Goal: Task Accomplishment & Management: Manage account settings

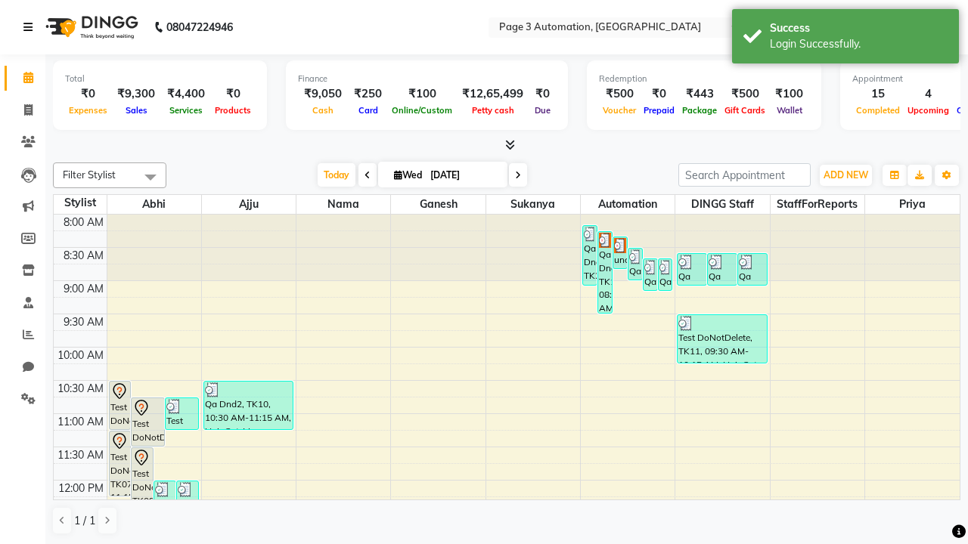
click at [31, 27] on icon at bounding box center [27, 27] width 9 height 11
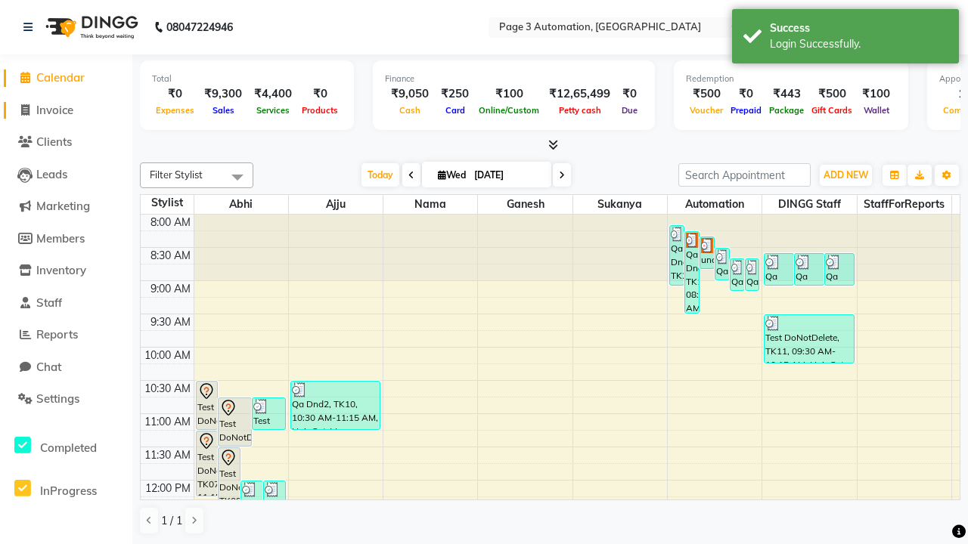
click at [66, 110] on span "Invoice" at bounding box center [54, 110] width 37 height 14
select select "2774"
select select "service"
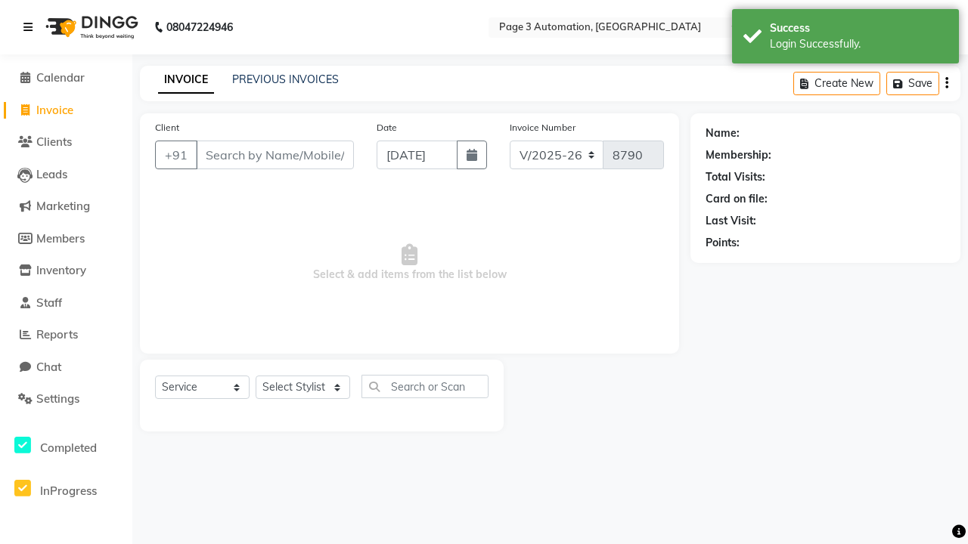
click at [31, 27] on icon at bounding box center [27, 27] width 9 height 11
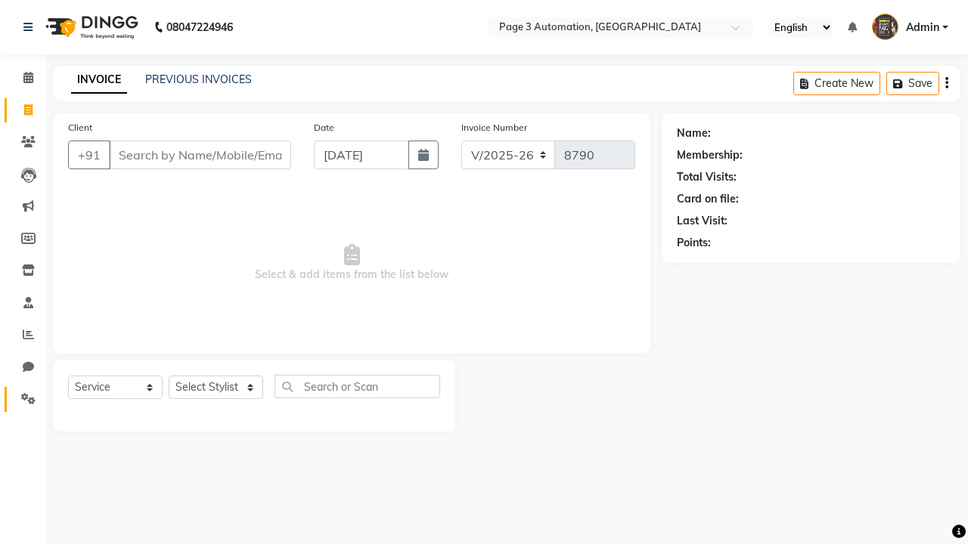
click at [23, 399] on icon at bounding box center [28, 398] width 14 height 11
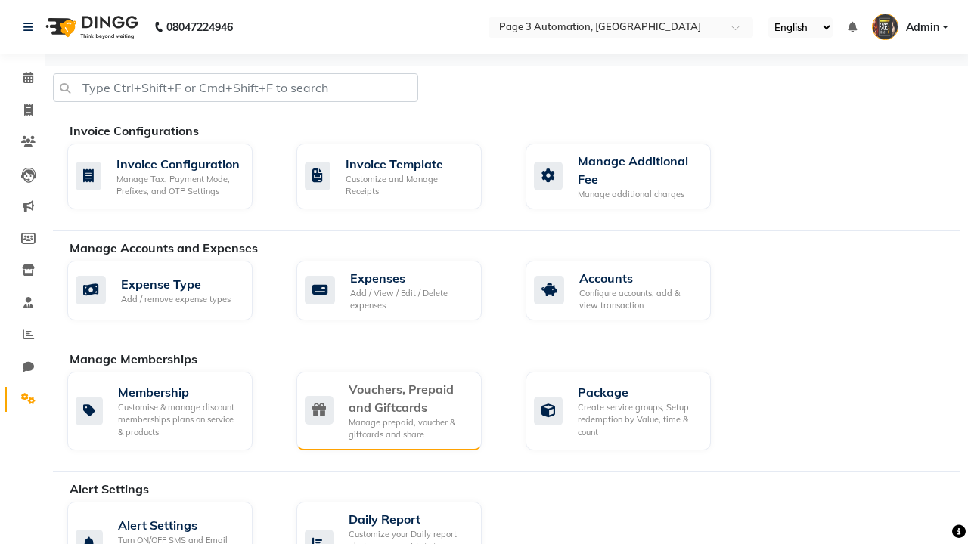
click at [408, 398] on div "Vouchers, Prepaid and Giftcards" at bounding box center [409, 398] width 121 height 36
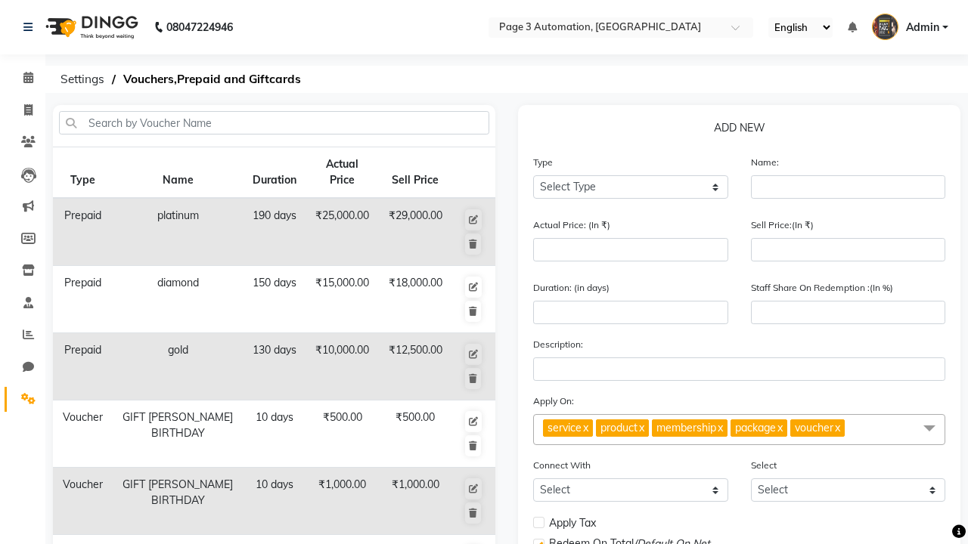
select select "P"
type input "Testing Prepaid rp0"
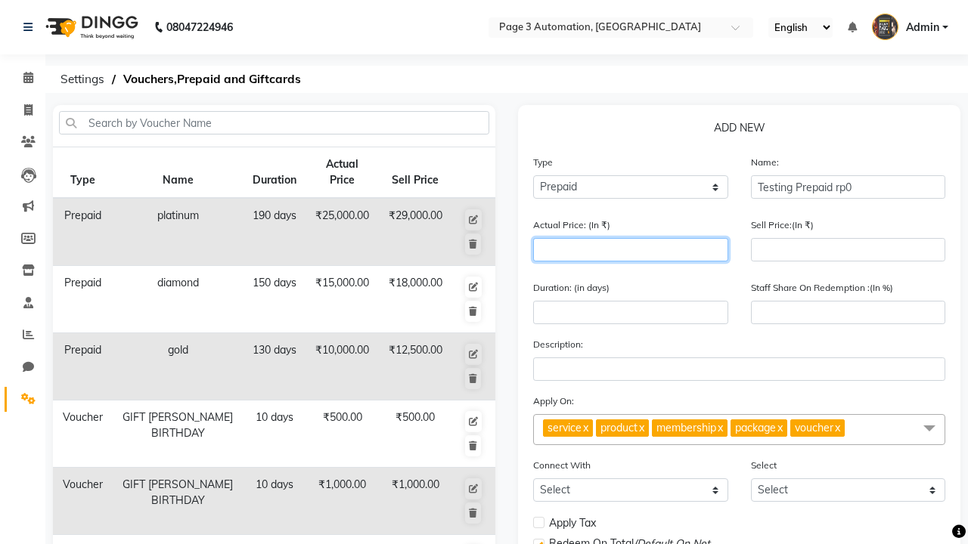
type input "1500"
type input "0"
type input "1500"
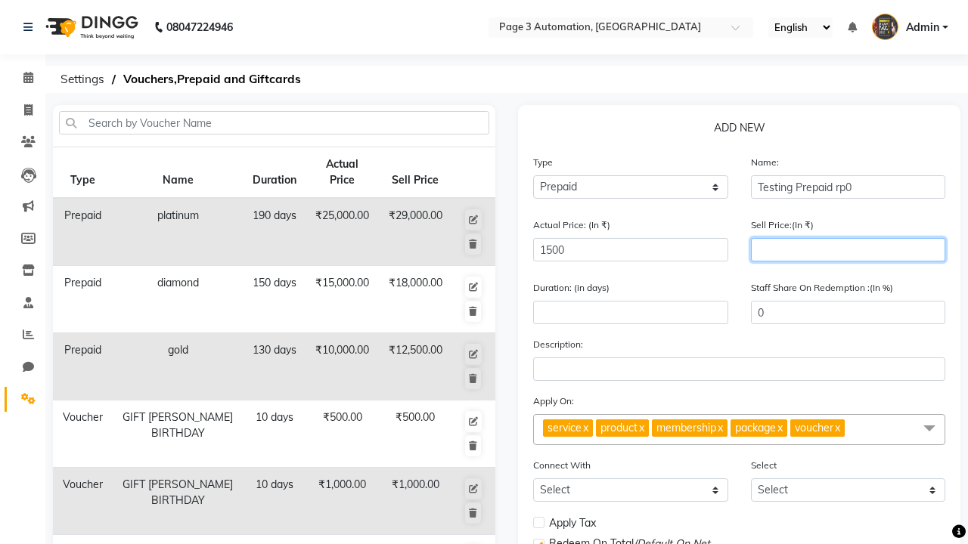
type input "1200"
type input "80"
type input "1200"
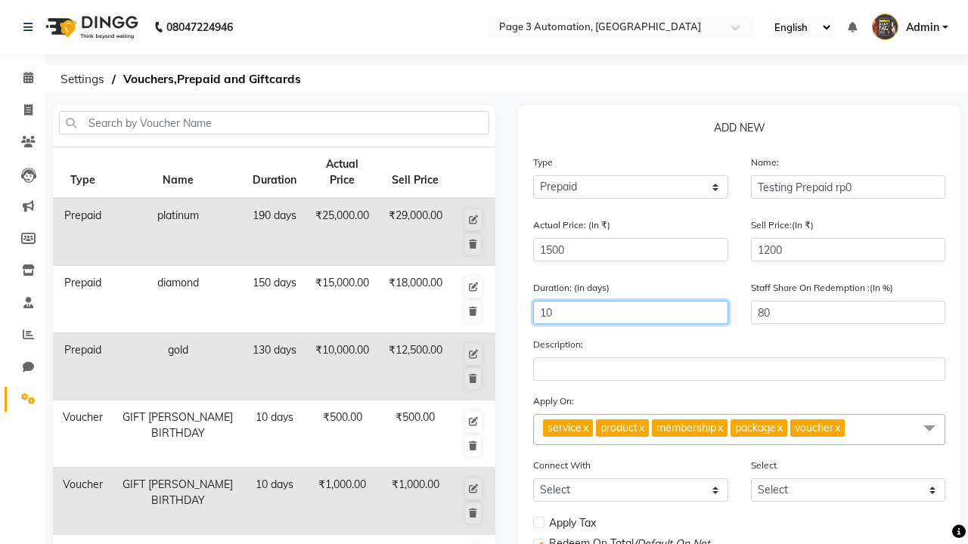
type input "10"
select select
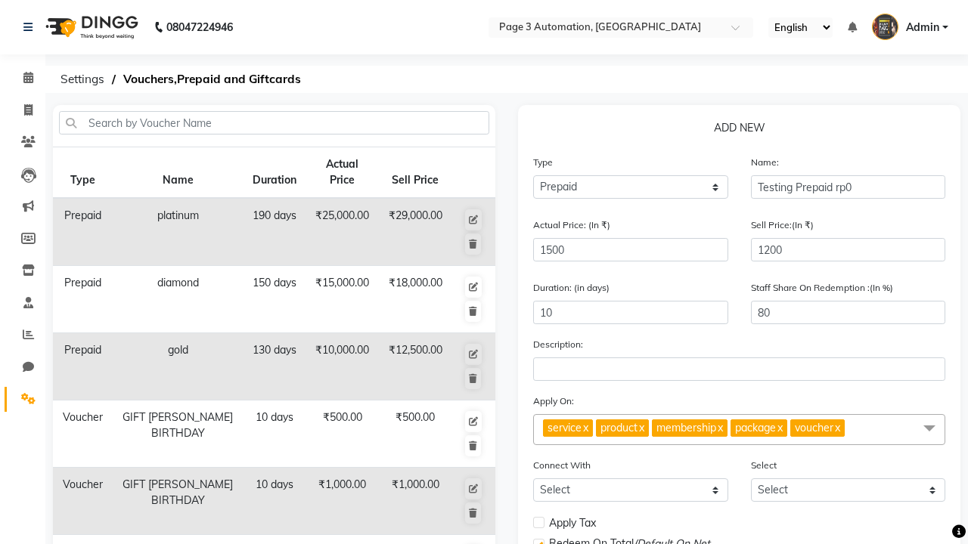
checkbox input "false"
checkbox input "true"
checkbox input "false"
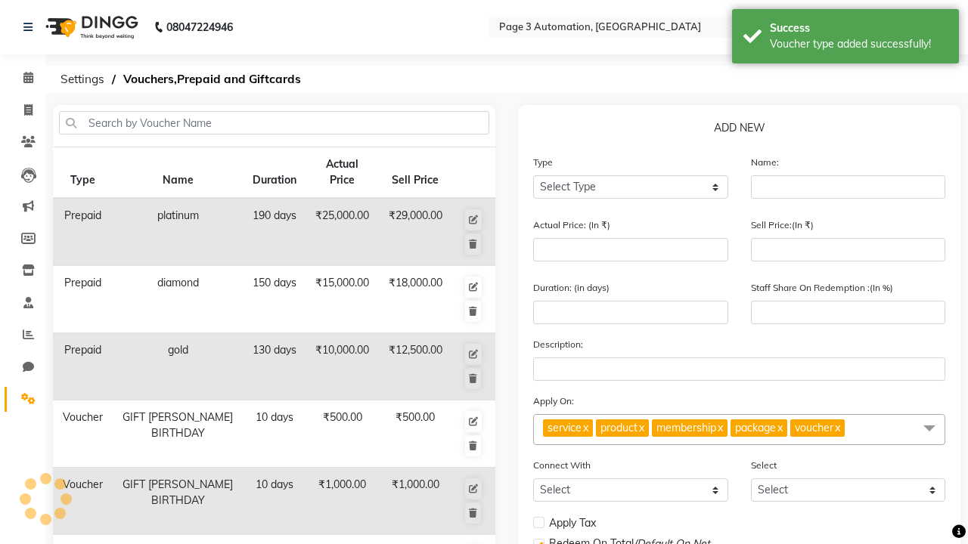
scroll to position [376, 0]
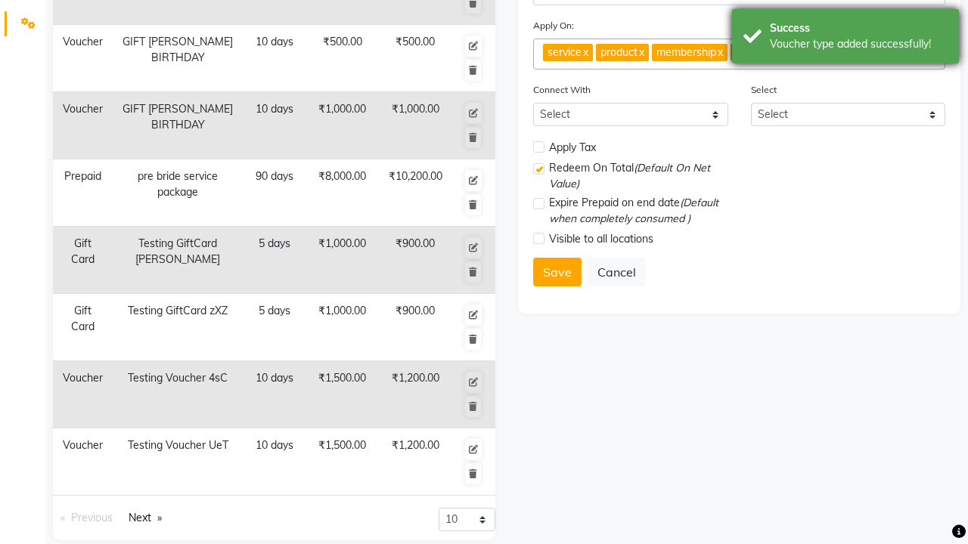
click at [845, 39] on div "Voucher type added successfully!" at bounding box center [859, 44] width 178 height 16
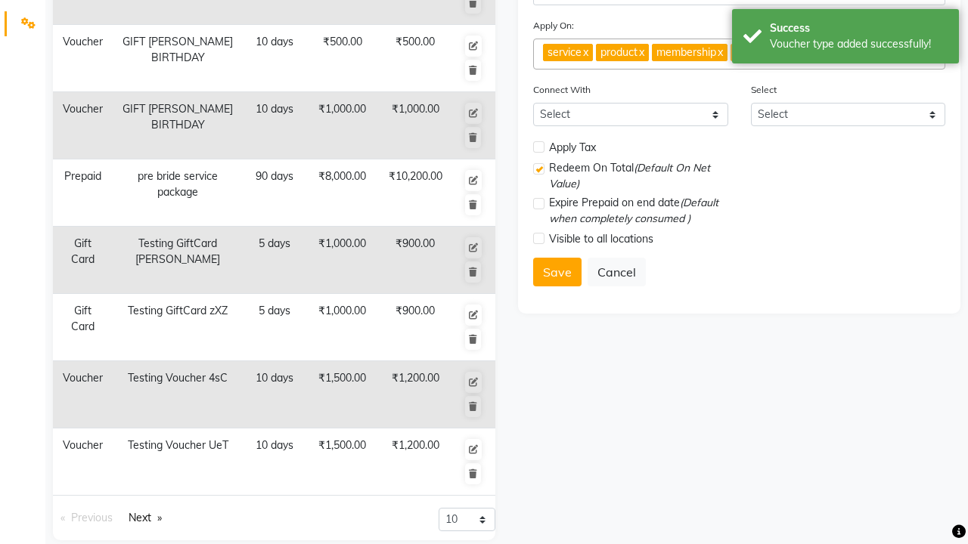
scroll to position [0, 0]
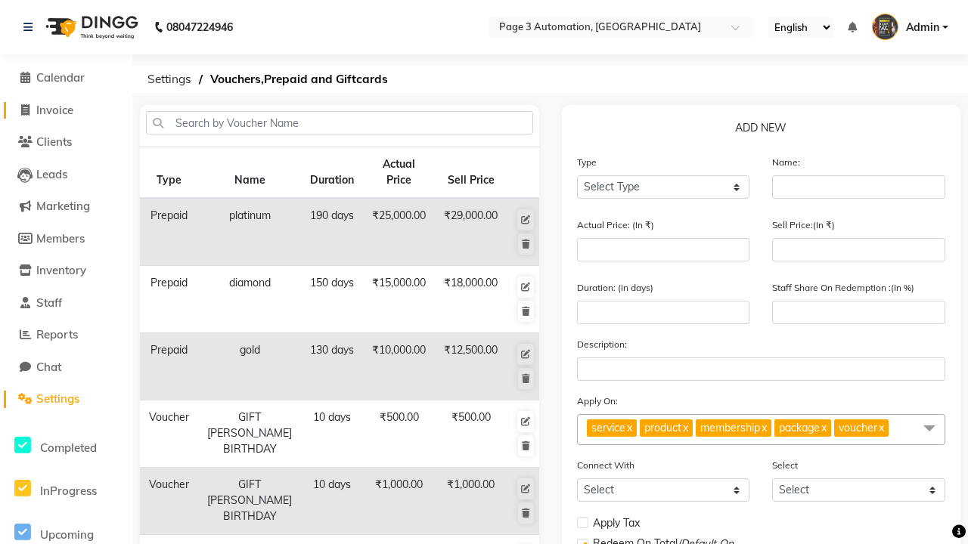
click at [66, 110] on span "Invoice" at bounding box center [54, 110] width 37 height 14
select select "2774"
select select "service"
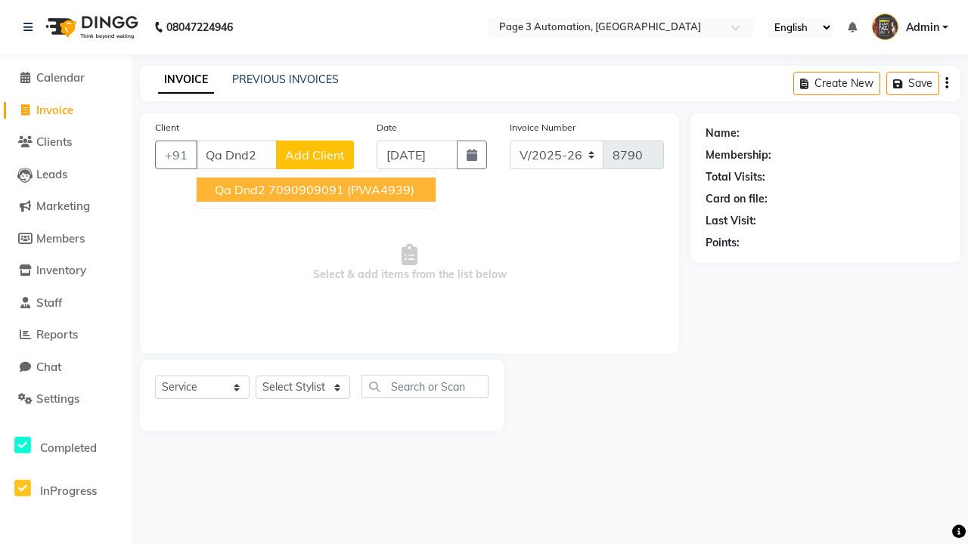
click at [318, 190] on ngb-highlight "7090909091" at bounding box center [306, 189] width 76 height 15
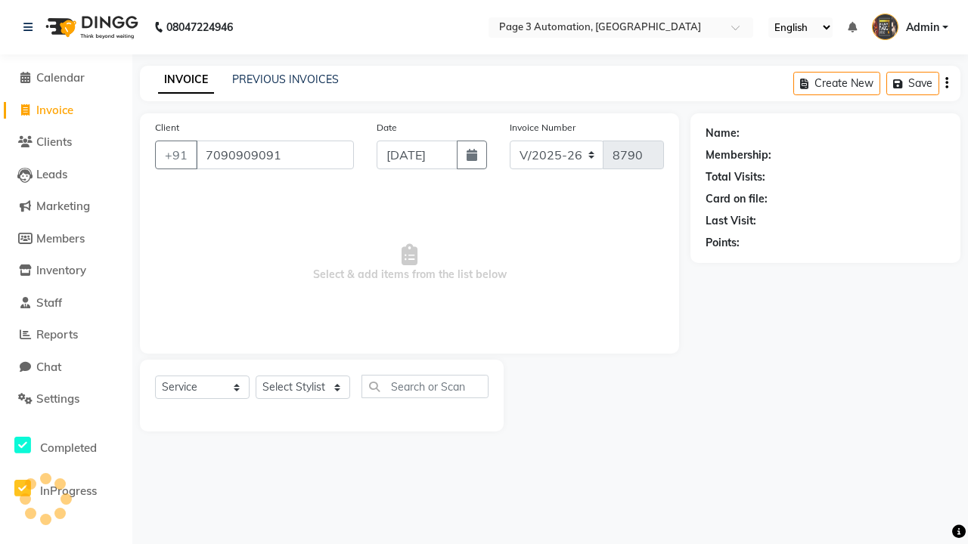
type input "7090909091"
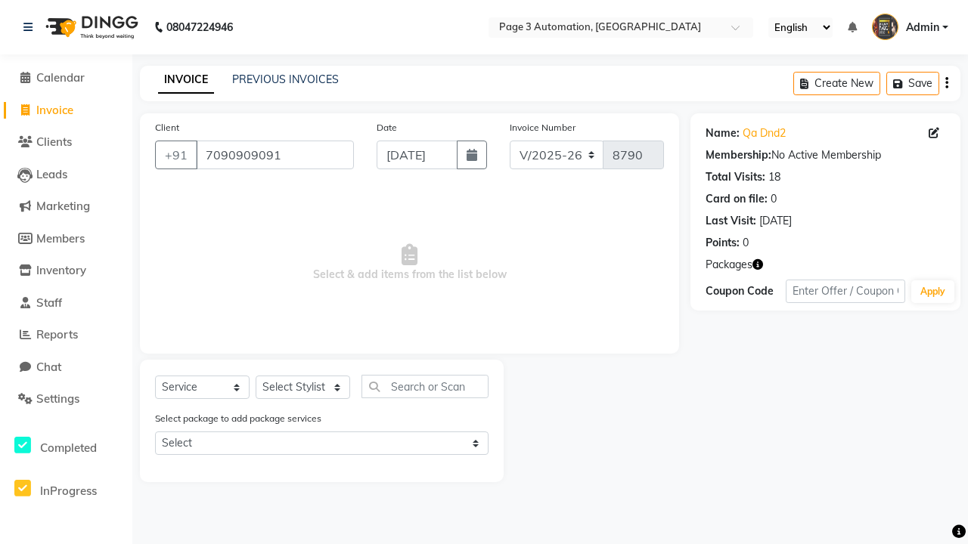
select select "P"
select select "71572"
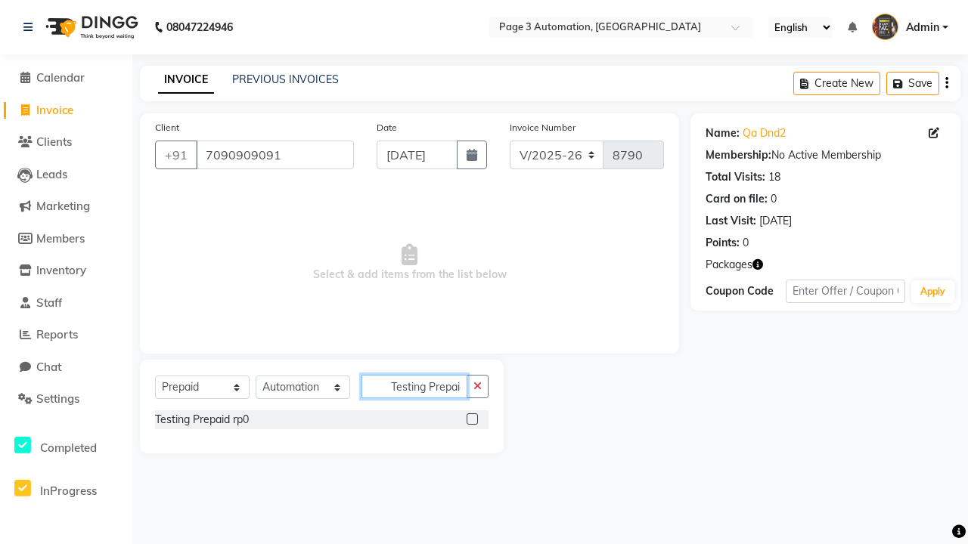
scroll to position [0, 3]
type input "Testing Prepaid rp0"
click at [472, 419] on label at bounding box center [471, 419] width 11 height 11
click at [472, 419] on input "checkbox" at bounding box center [471, 420] width 10 height 10
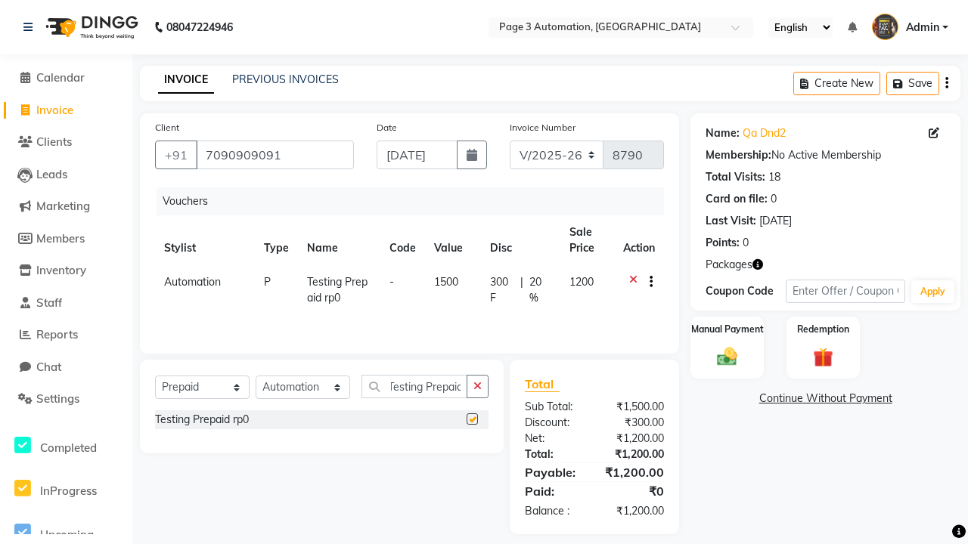
scroll to position [0, 0]
checkbox input "false"
click at [727, 330] on label "Manual Payment" at bounding box center [727, 329] width 76 height 14
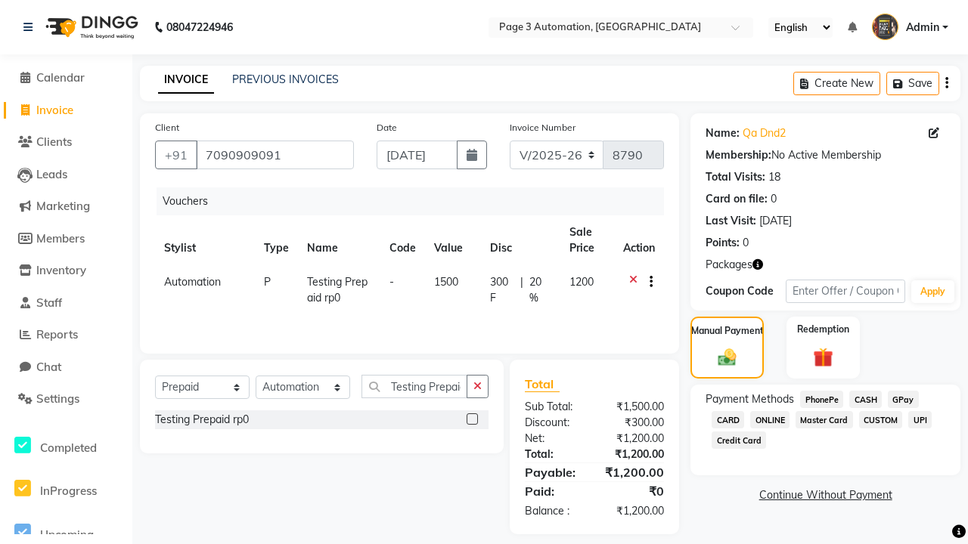
click at [865, 399] on span "CASH" at bounding box center [865, 399] width 33 height 17
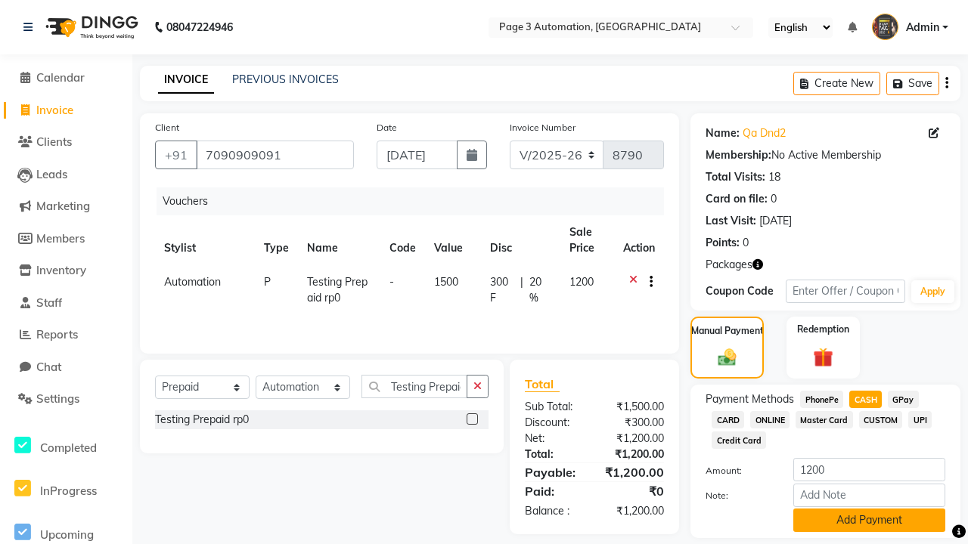
click at [869, 520] on button "Add Payment" at bounding box center [869, 520] width 152 height 23
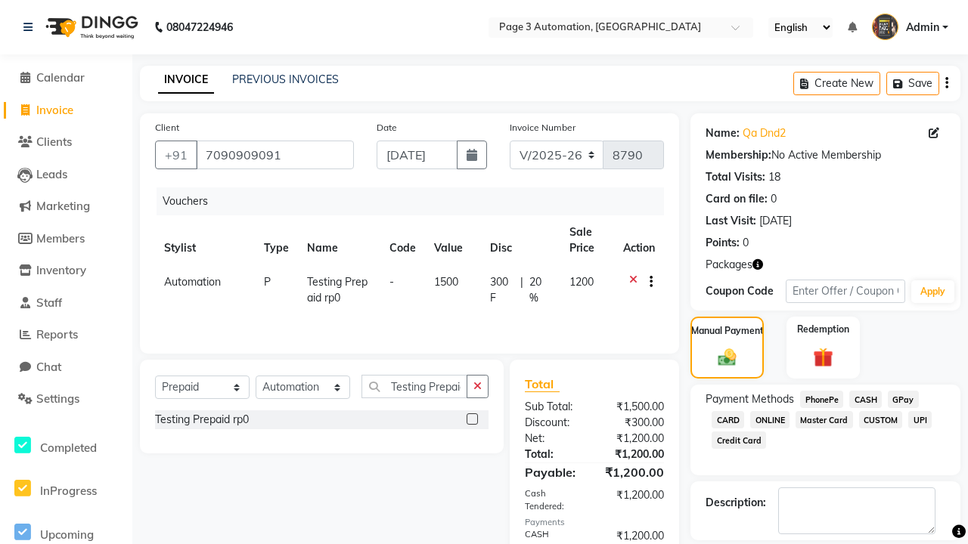
checkbox input "false"
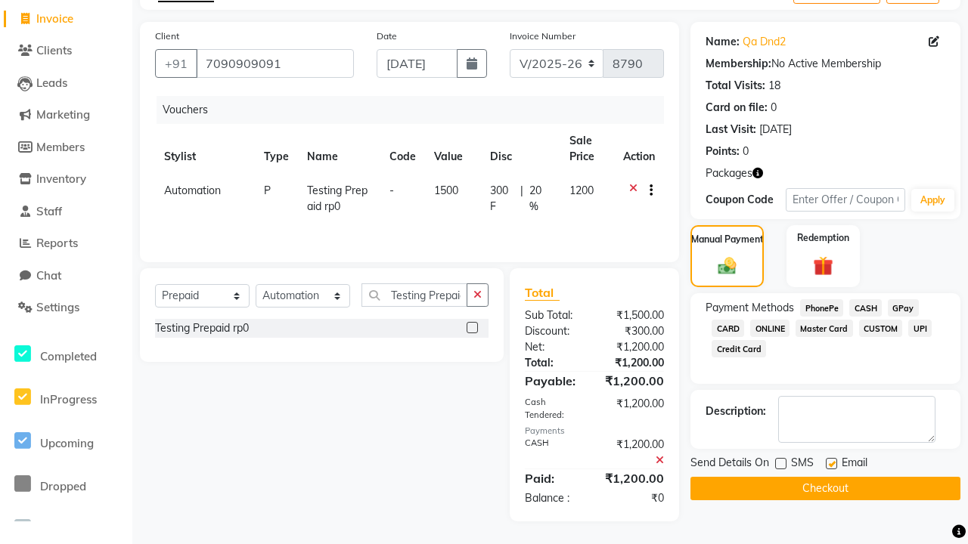
click at [831, 463] on label at bounding box center [831, 463] width 11 height 11
click at [831, 463] on input "checkbox" at bounding box center [831, 465] width 10 height 10
checkbox input "false"
click at [825, 488] on button "Checkout" at bounding box center [825, 488] width 270 height 23
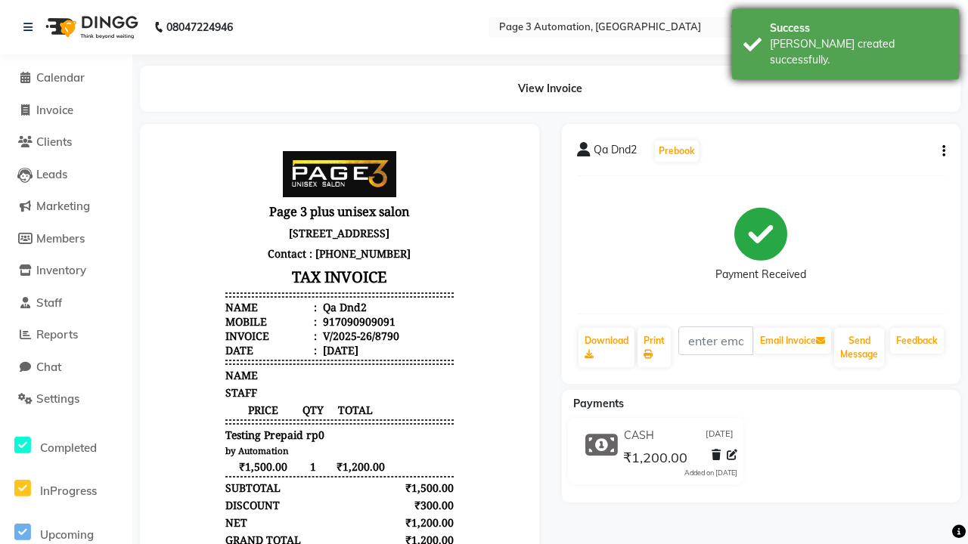
click at [845, 39] on div "[PERSON_NAME] created successfully." at bounding box center [859, 52] width 178 height 32
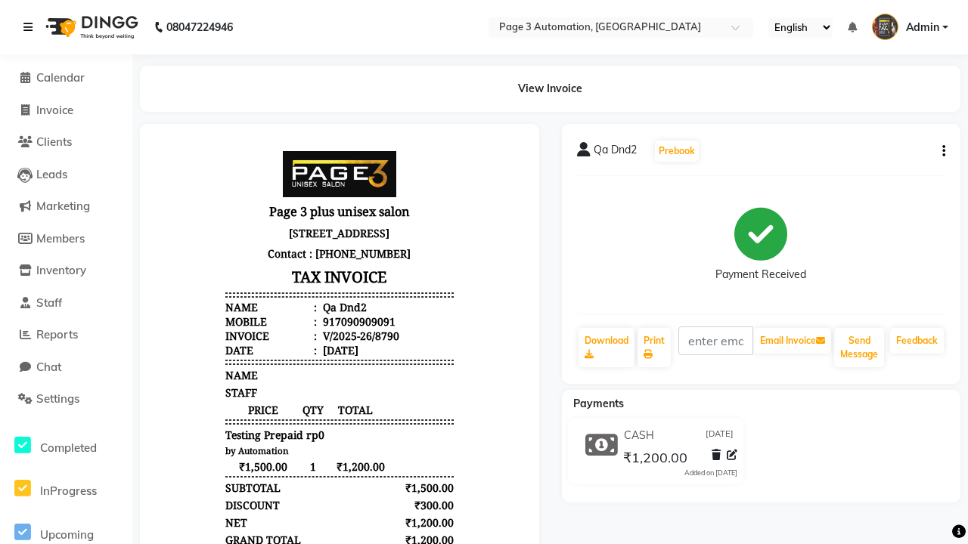
click at [31, 27] on icon at bounding box center [27, 27] width 9 height 11
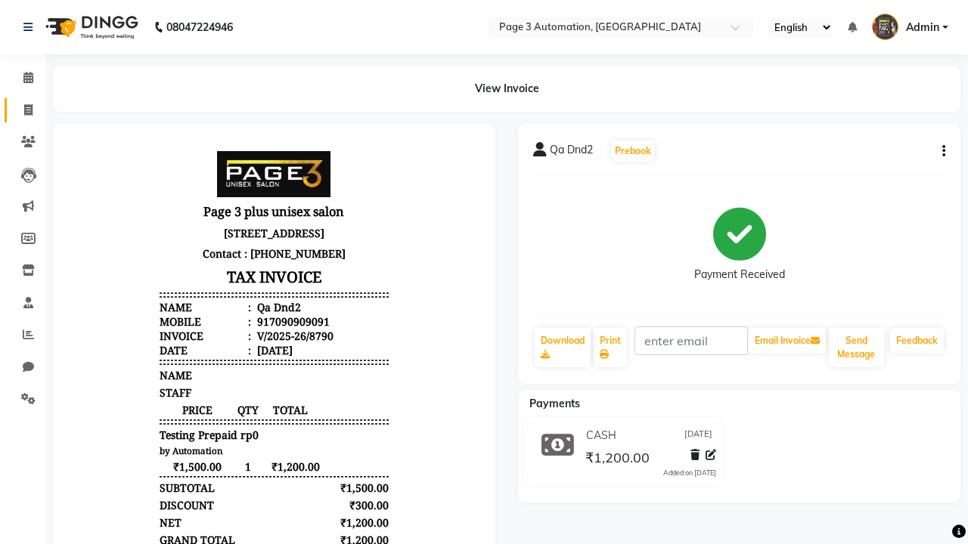
click at [23, 110] on span at bounding box center [28, 110] width 26 height 17
select select "service"
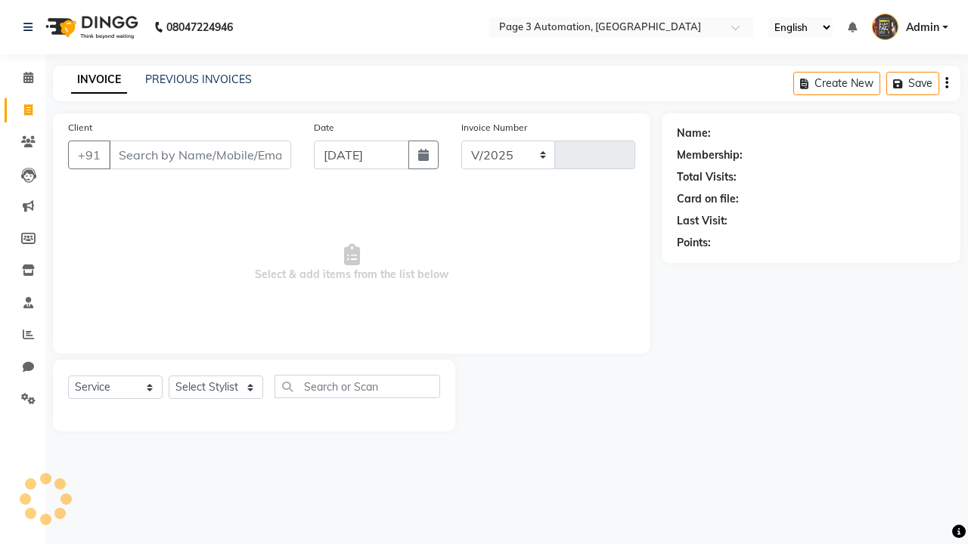
select select "2774"
type input "8791"
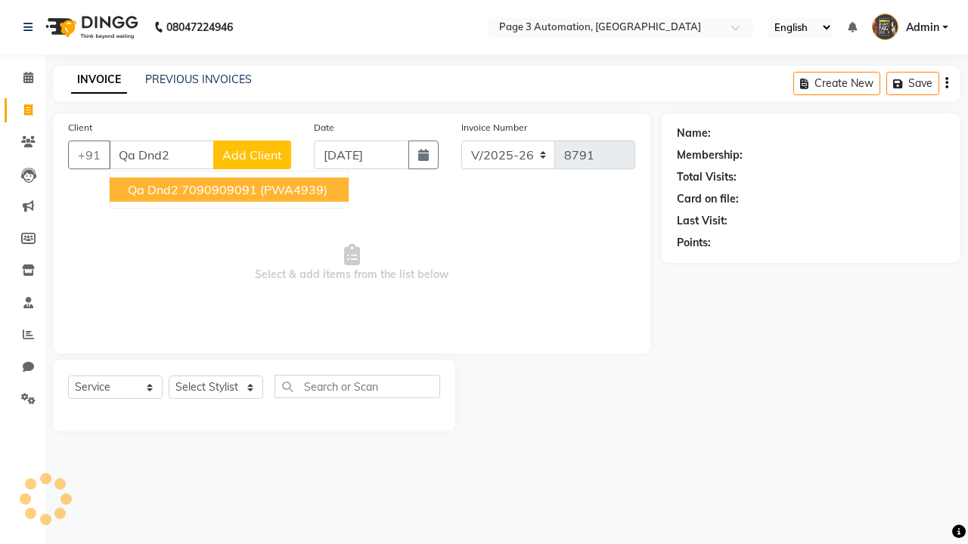
click at [231, 190] on ngb-highlight "7090909091" at bounding box center [219, 189] width 76 height 15
type input "7090909091"
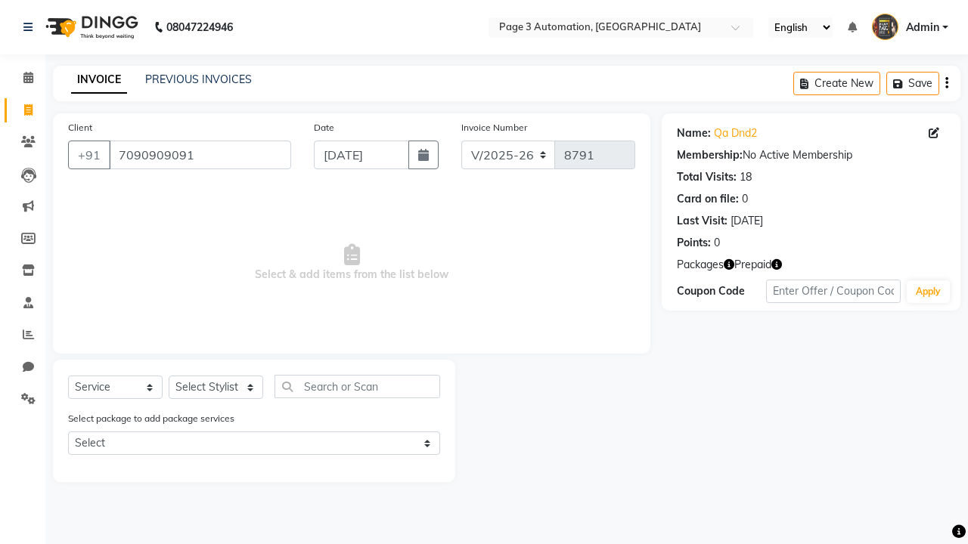
select select "71572"
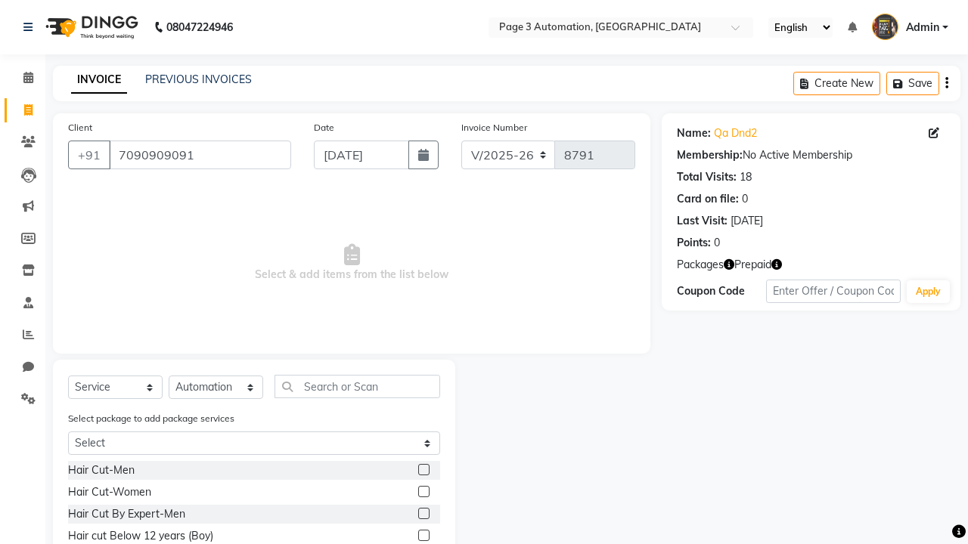
click at [423, 514] on label at bounding box center [423, 513] width 11 height 11
click at [423, 514] on input "checkbox" at bounding box center [423, 515] width 10 height 10
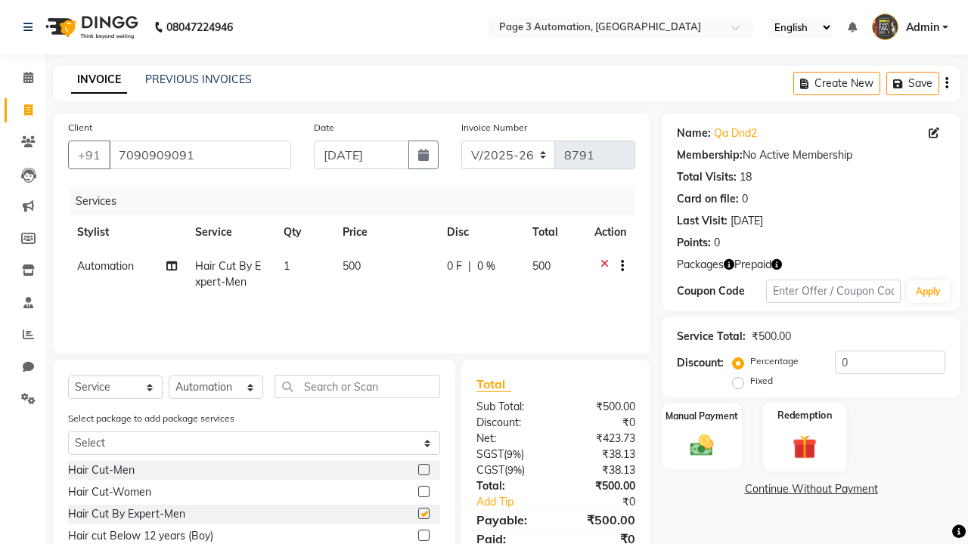
click at [804, 416] on label "Redemption" at bounding box center [804, 415] width 54 height 14
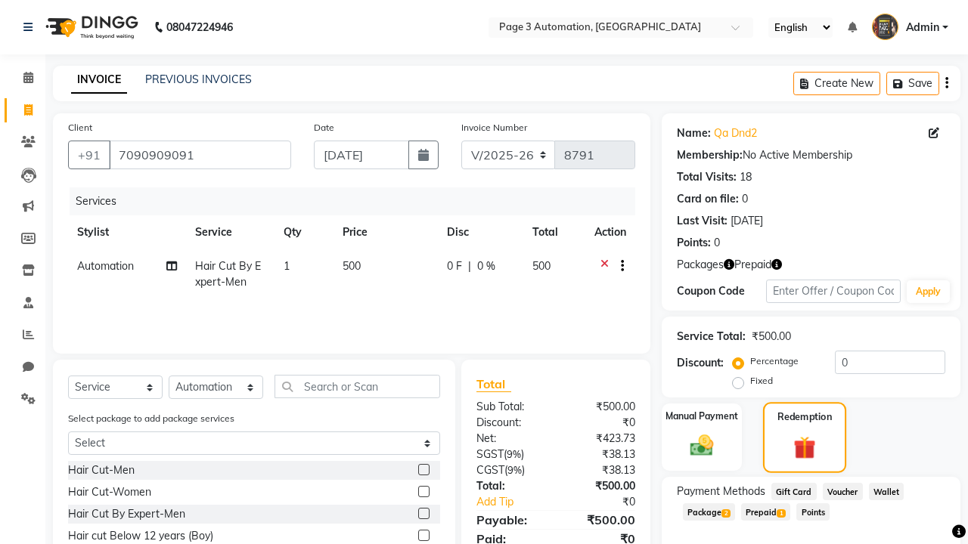
checkbox input "false"
click at [769, 511] on span "Prepaid 1" at bounding box center [765, 512] width 49 height 17
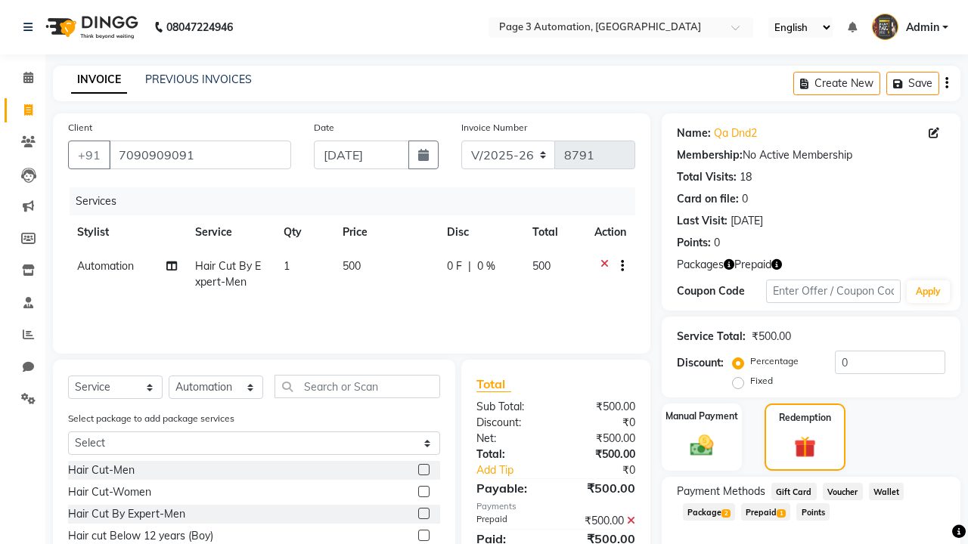
scroll to position [112, 0]
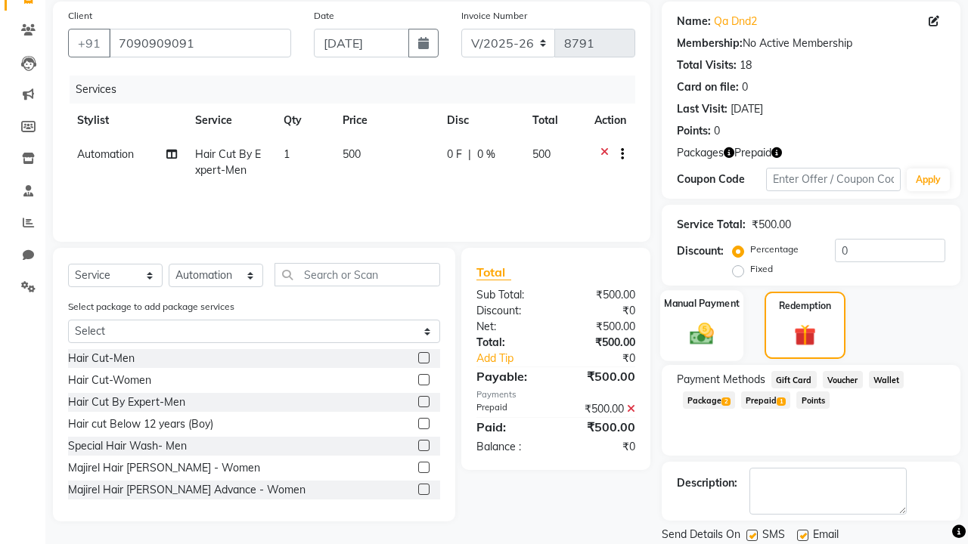
click at [702, 304] on label "Manual Payment" at bounding box center [702, 303] width 76 height 14
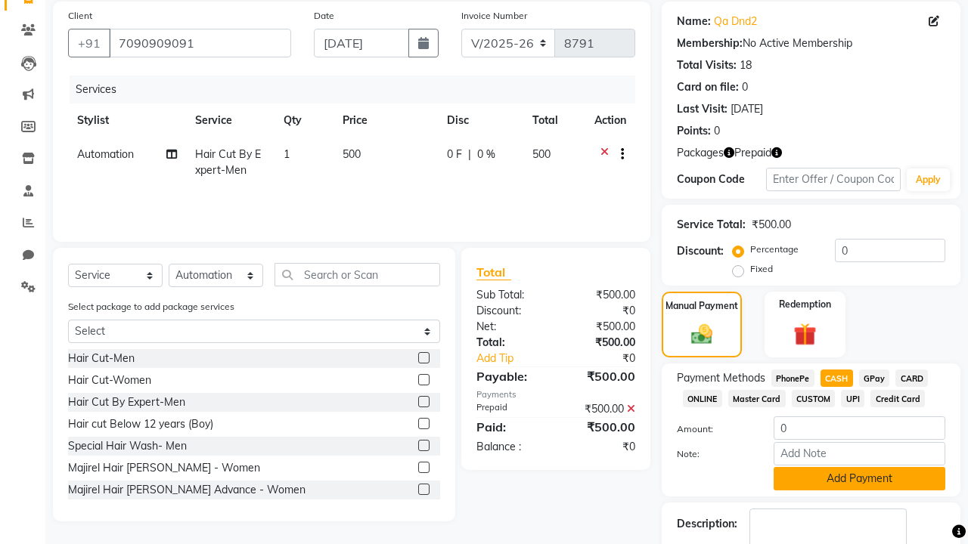
click at [859, 479] on button "Add Payment" at bounding box center [859, 478] width 172 height 23
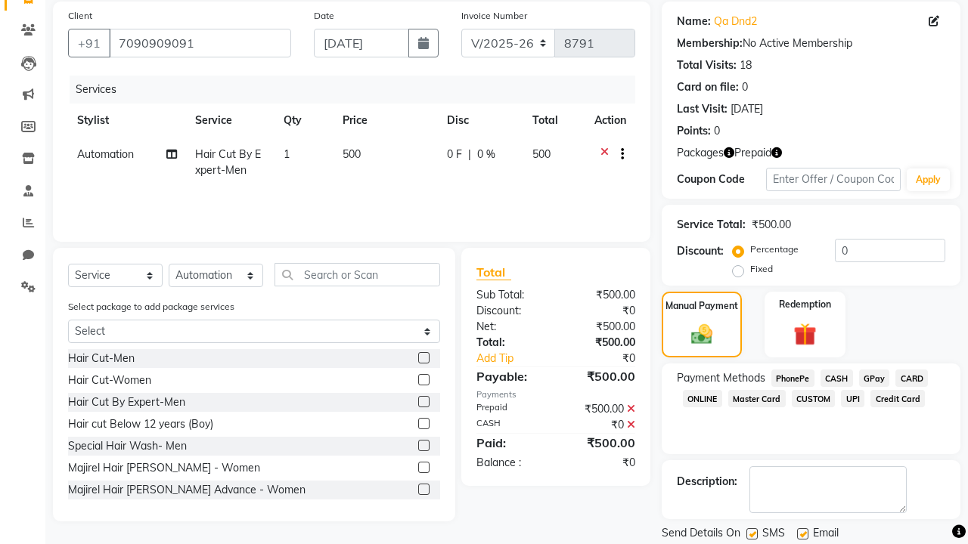
click at [751, 534] on label at bounding box center [751, 533] width 11 height 11
click at [751, 534] on input "checkbox" at bounding box center [751, 535] width 10 height 10
checkbox input "false"
click at [802, 534] on label at bounding box center [802, 533] width 11 height 11
click at [802, 534] on input "checkbox" at bounding box center [802, 535] width 10 height 10
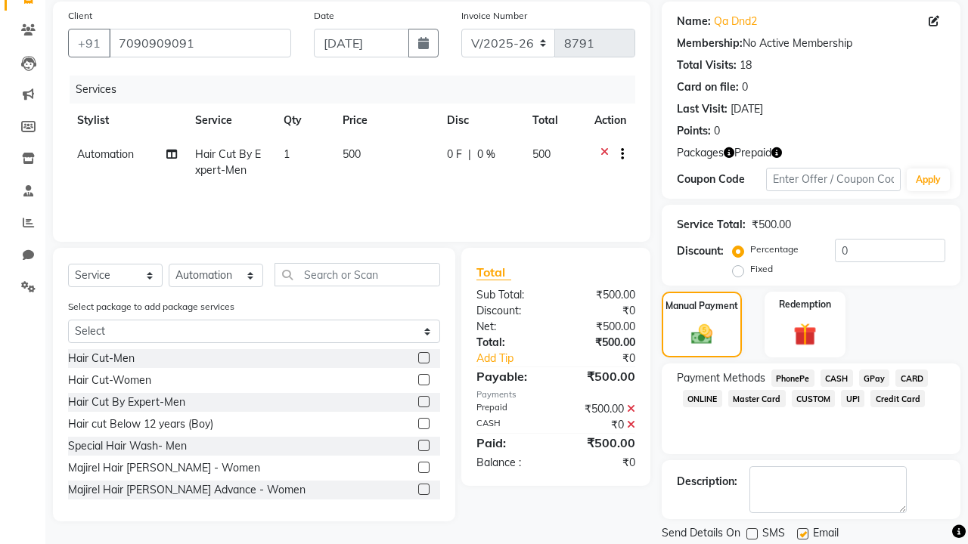
checkbox input "false"
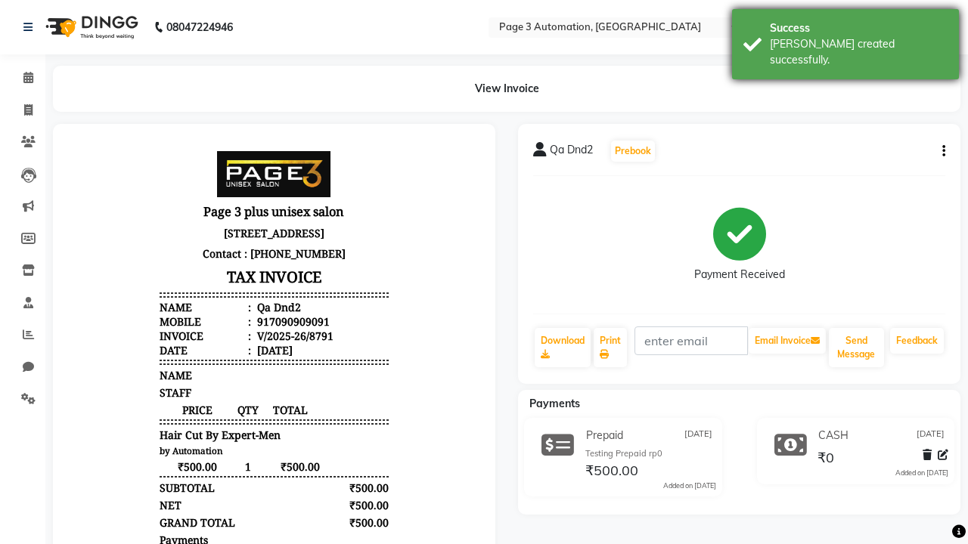
click at [845, 39] on div "[PERSON_NAME] created successfully." at bounding box center [859, 52] width 178 height 32
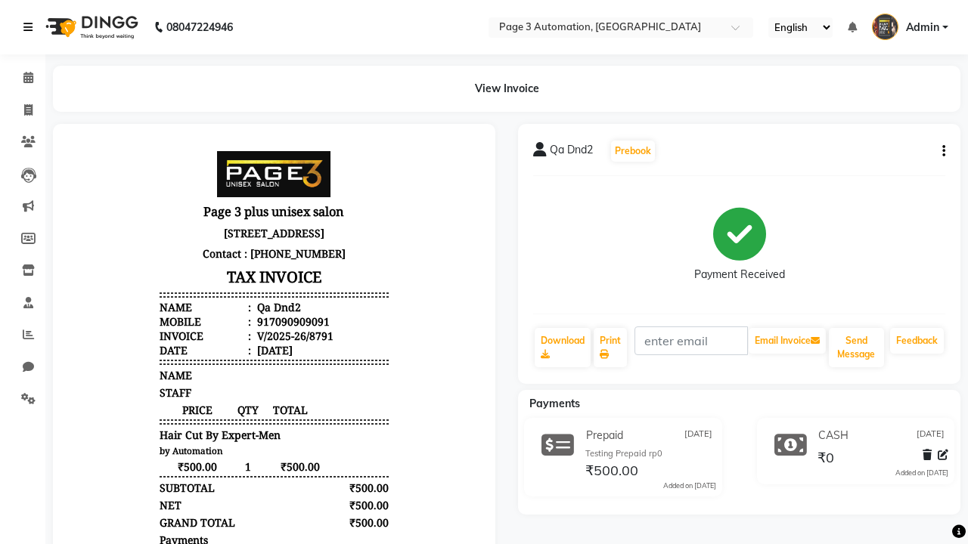
click at [31, 27] on icon at bounding box center [27, 27] width 9 height 11
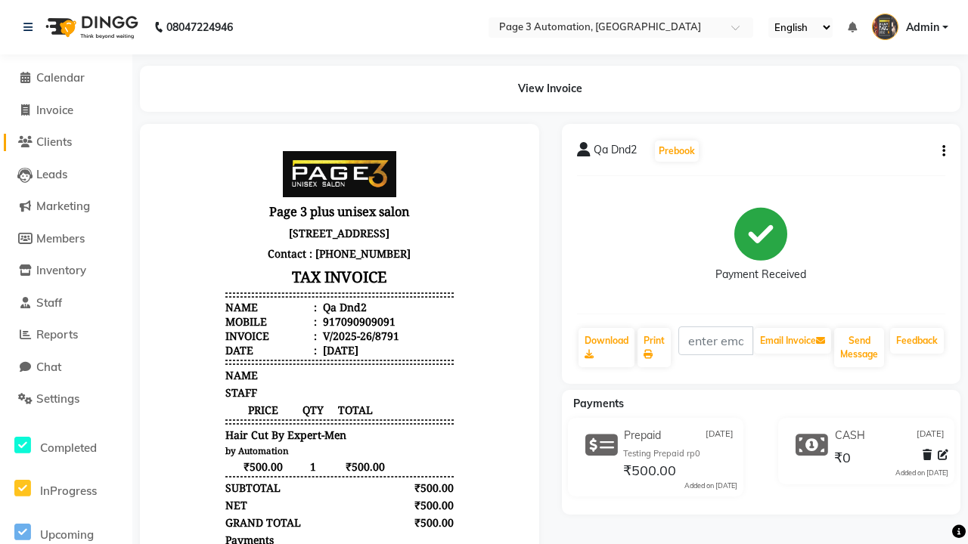
click at [66, 142] on span "Clients" at bounding box center [54, 142] width 36 height 14
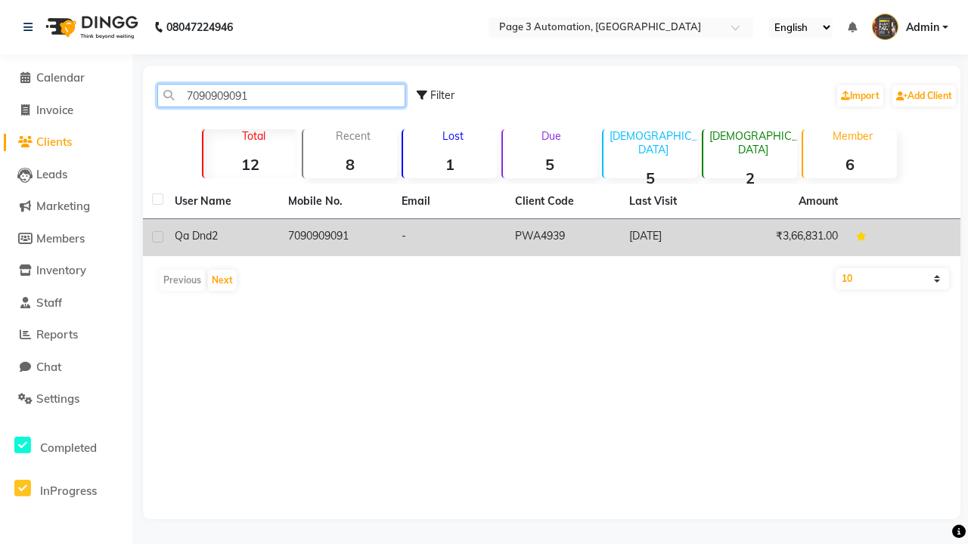
type input "7090909091"
click at [336, 237] on td "7090909091" at bounding box center [335, 237] width 113 height 37
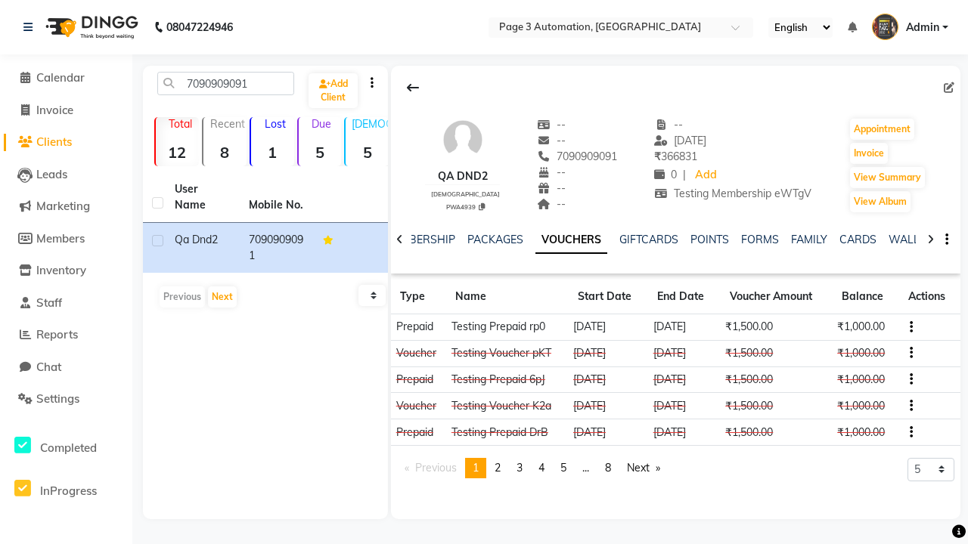
click at [909, 327] on button "button" at bounding box center [907, 327] width 9 height 16
click at [841, 326] on div "Edit" at bounding box center [842, 326] width 95 height 19
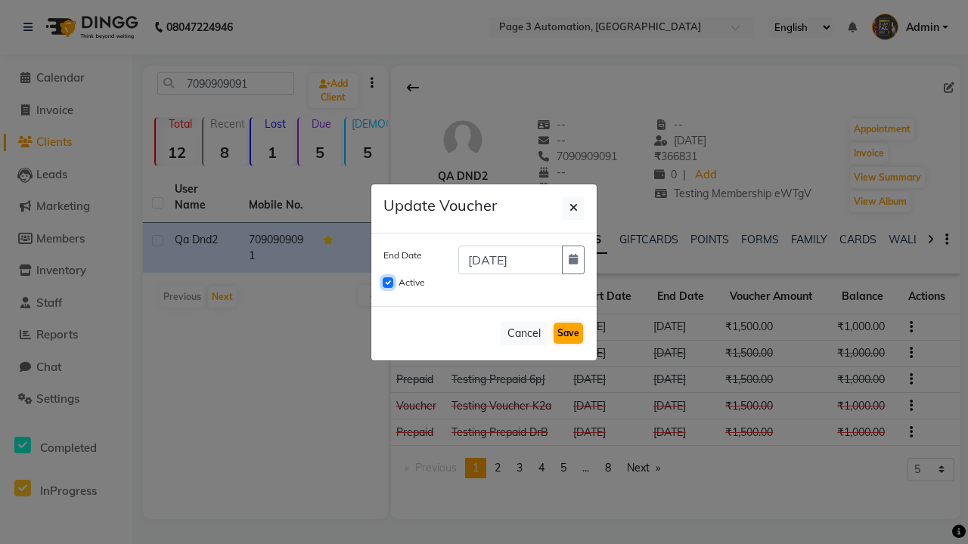
click at [388, 283] on input "Active" at bounding box center [388, 282] width 11 height 11
checkbox input "false"
click at [568, 333] on button "Save" at bounding box center [567, 333] width 29 height 21
checkbox input "false"
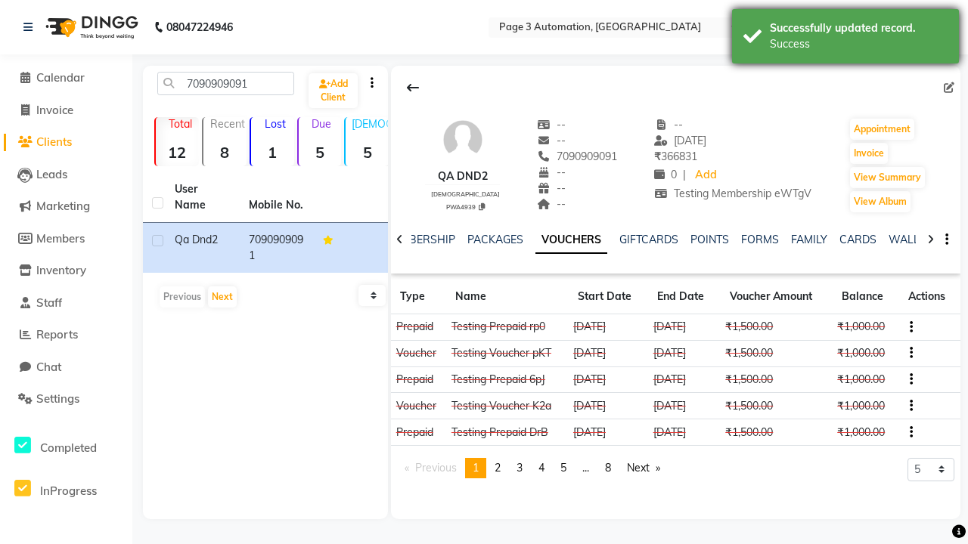
click at [845, 39] on div "Success" at bounding box center [859, 44] width 178 height 16
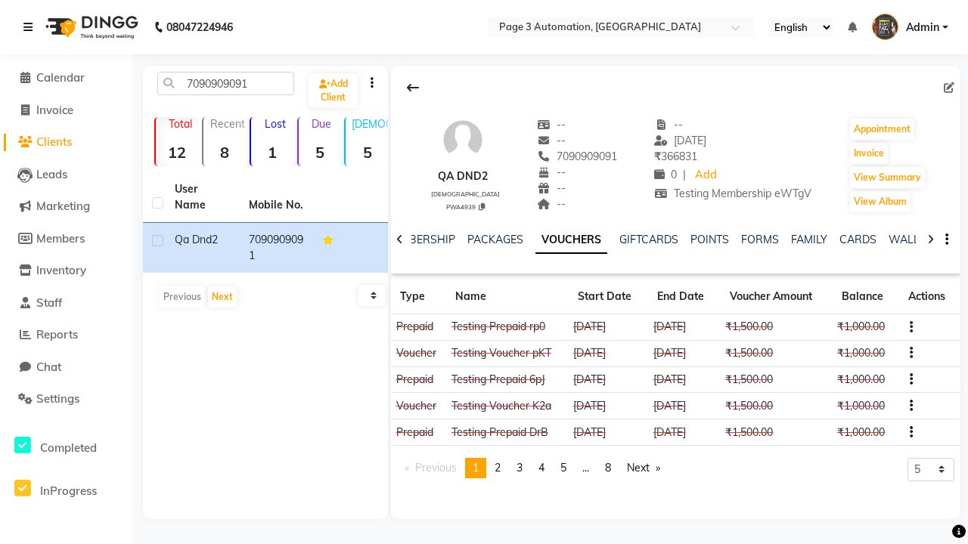
click at [31, 27] on icon at bounding box center [27, 27] width 9 height 11
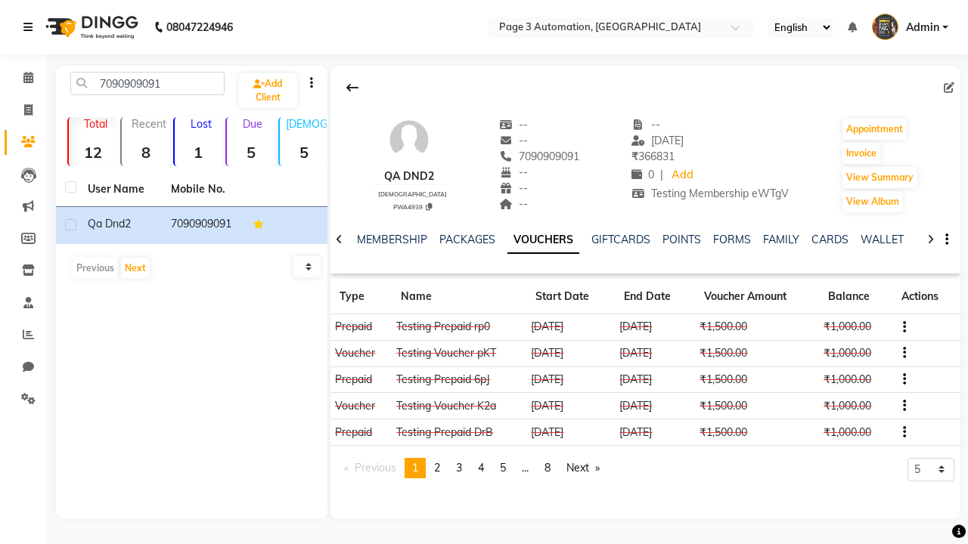
scroll to position [0, 315]
click at [23, 399] on icon at bounding box center [28, 398] width 14 height 11
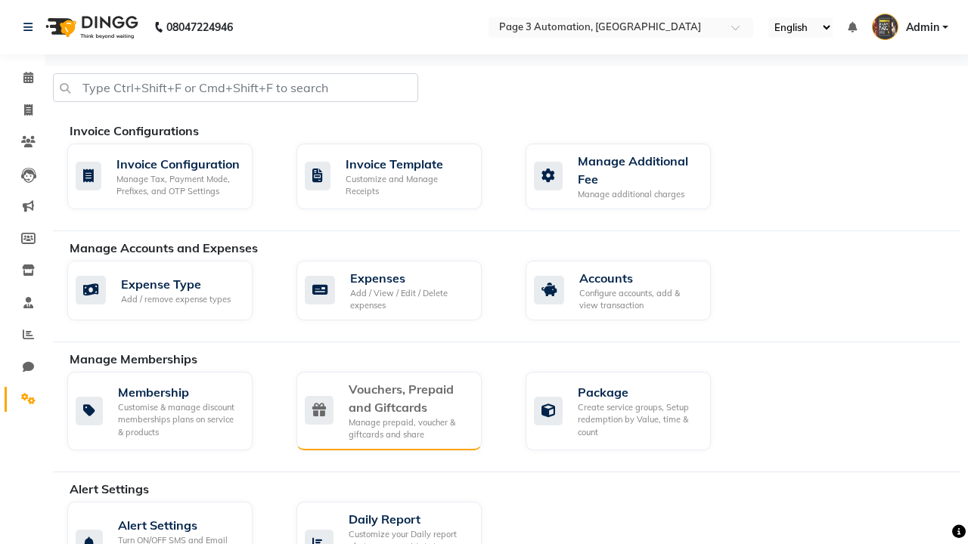
click at [408, 398] on div "Vouchers, Prepaid and Giftcards" at bounding box center [409, 398] width 121 height 36
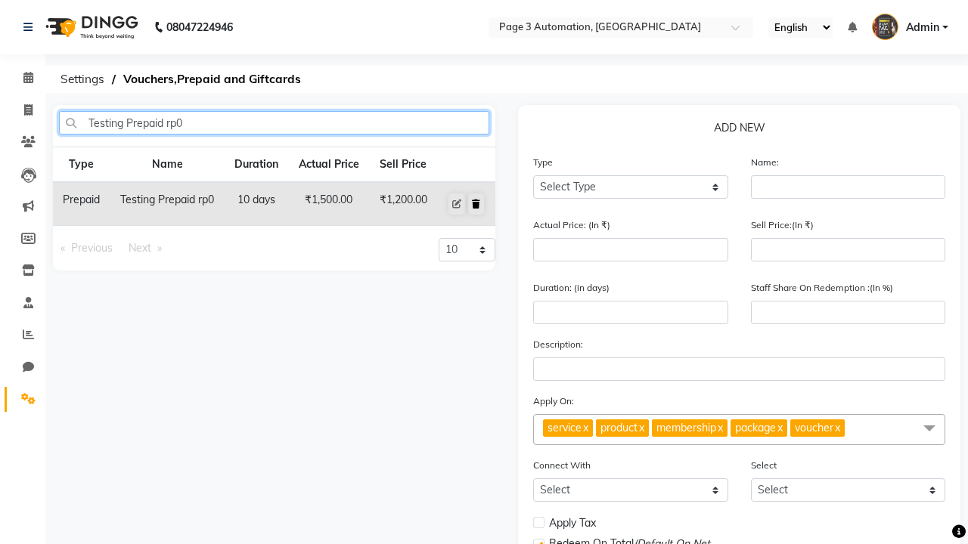
type input "Testing Prepaid rp0"
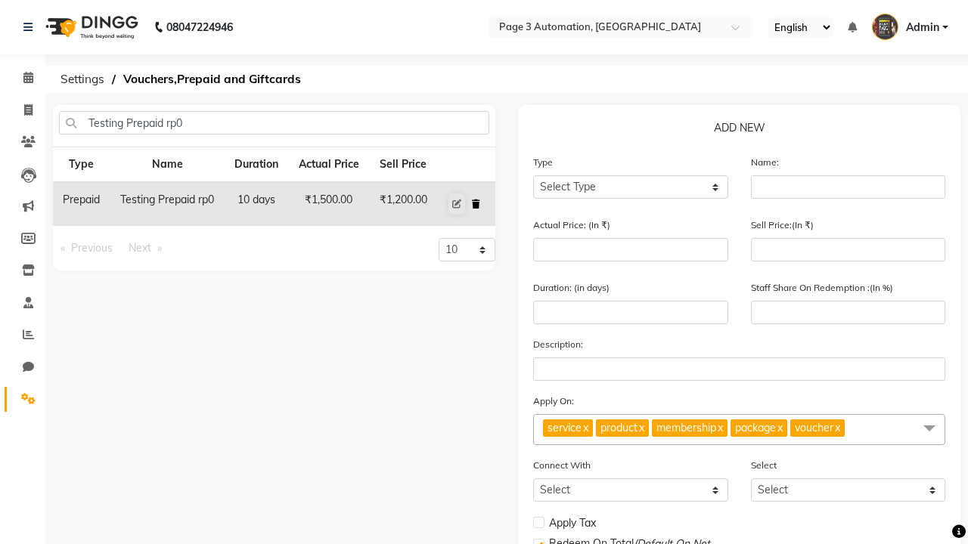
click at [476, 204] on icon at bounding box center [476, 204] width 8 height 9
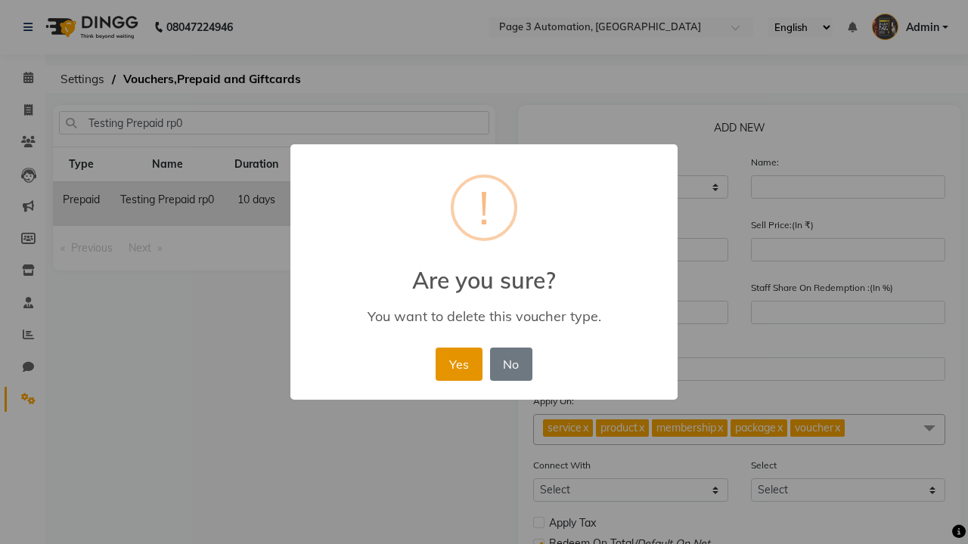
click at [458, 364] on button "Yes" at bounding box center [458, 364] width 46 height 33
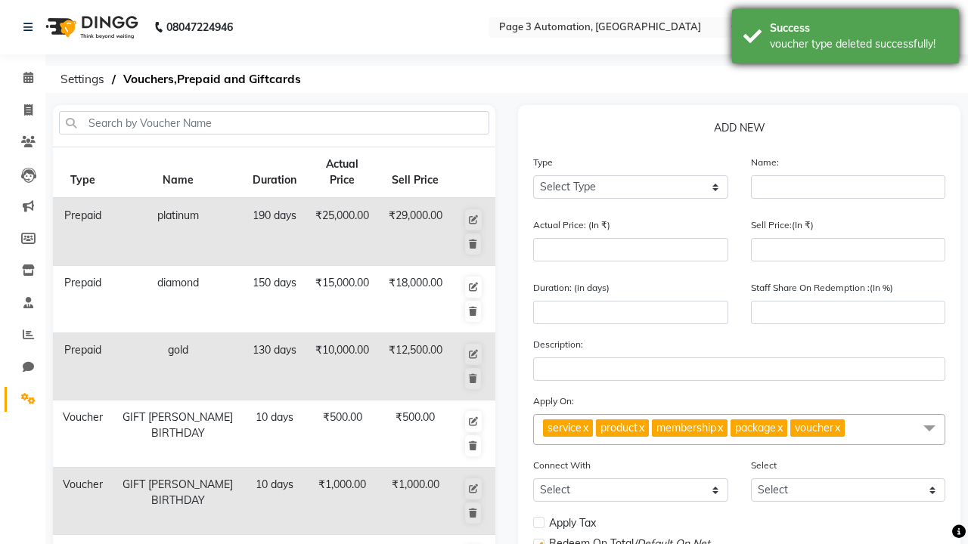
click at [845, 39] on div "voucher type deleted successfully!" at bounding box center [859, 44] width 178 height 16
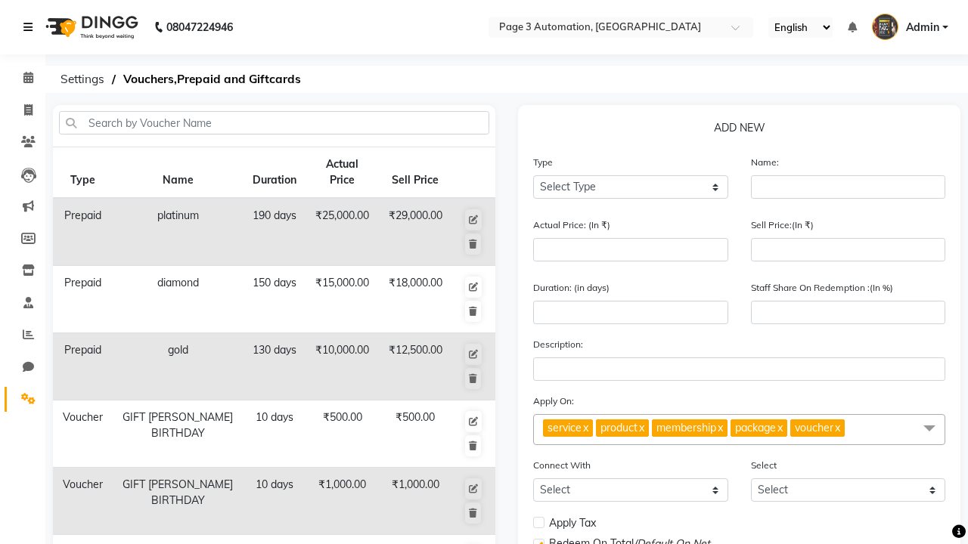
click at [31, 27] on icon at bounding box center [27, 27] width 9 height 11
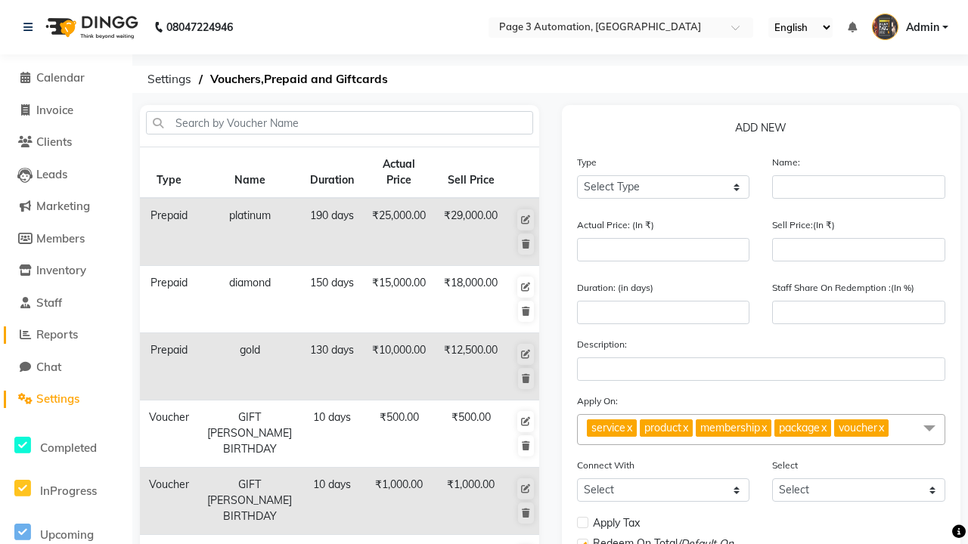
click at [66, 335] on span "Reports" at bounding box center [57, 334] width 42 height 14
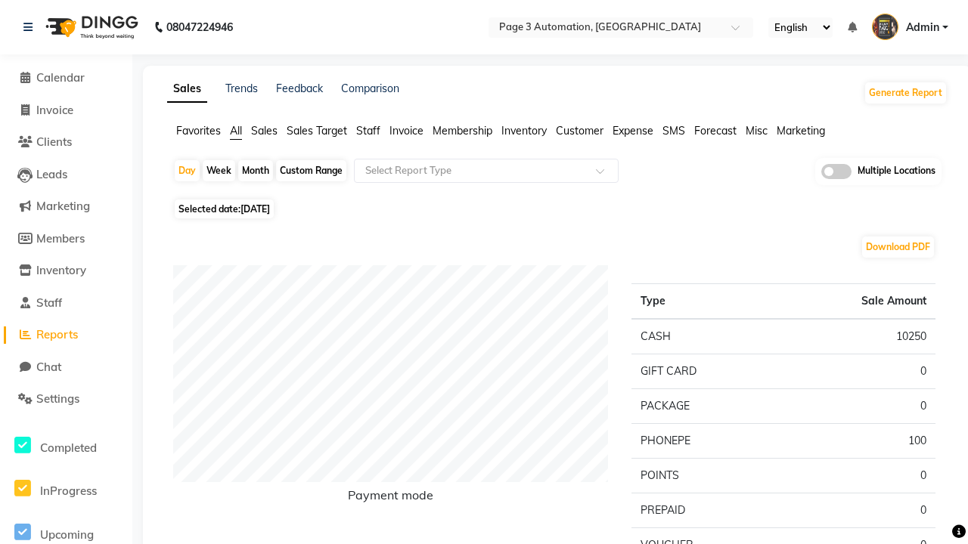
type input "Invoice"
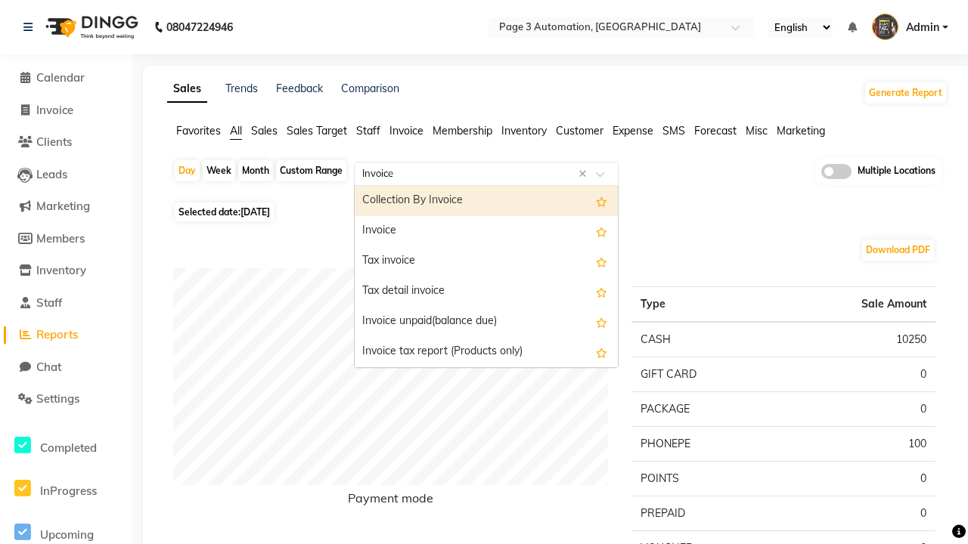
click at [486, 231] on div "Invoice" at bounding box center [486, 231] width 263 height 30
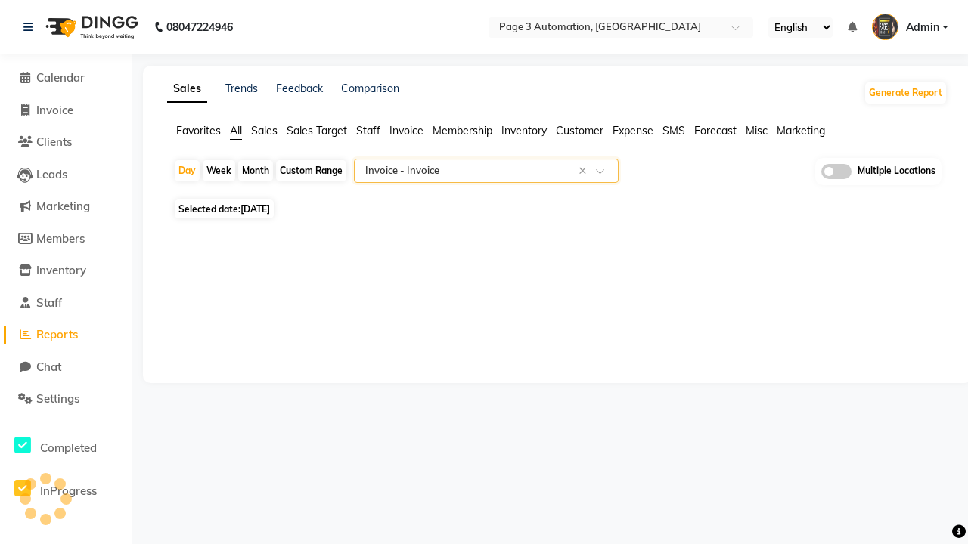
select select "full_report"
select select "csv"
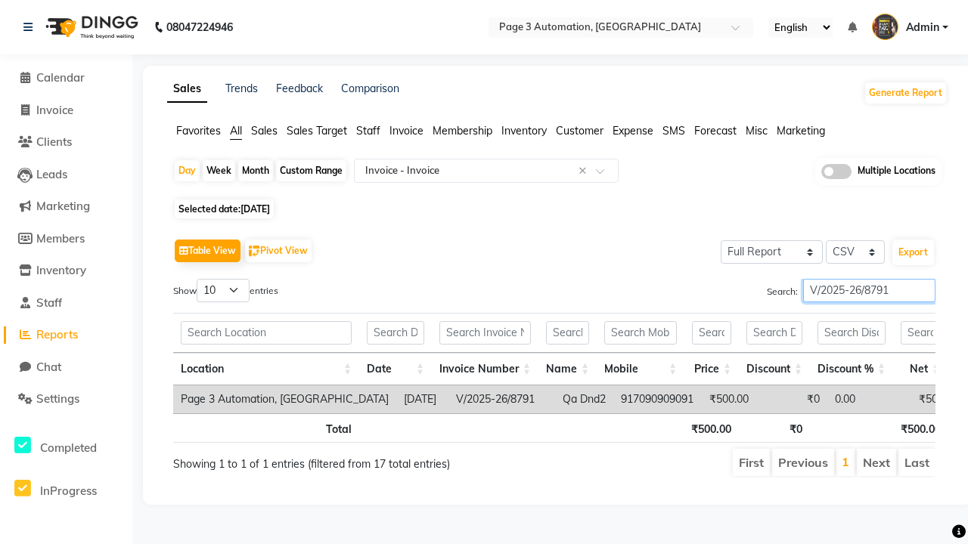
type input "V/2025-26/8791"
click at [910, 27] on span "Admin" at bounding box center [922, 28] width 33 height 16
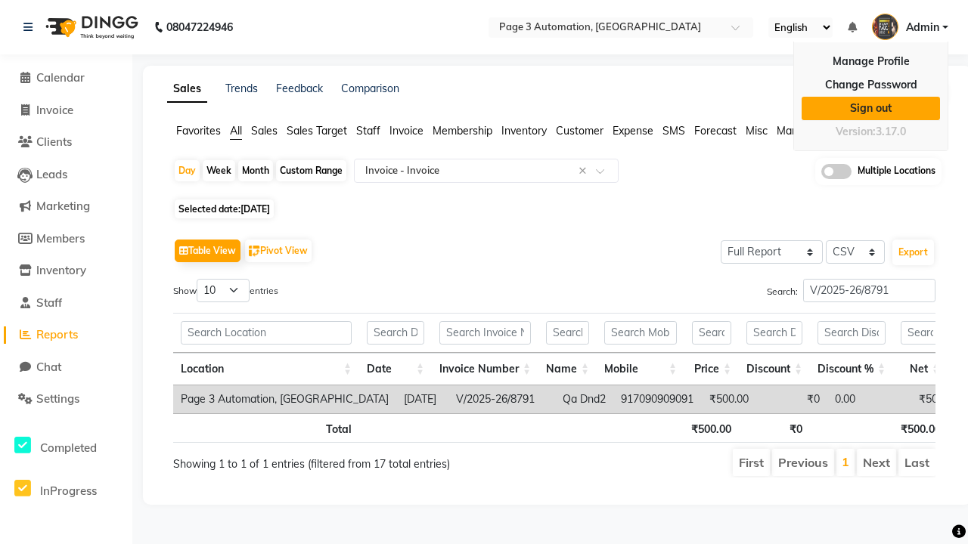
click at [870, 108] on link "Sign out" at bounding box center [870, 108] width 138 height 23
